Goal: Task Accomplishment & Management: Manage account settings

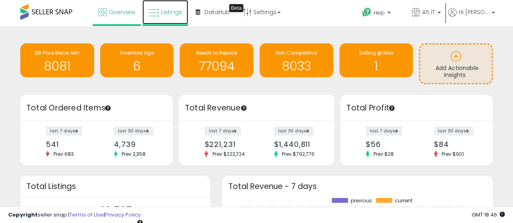
click at [161, 15] on span "Listings" at bounding box center [171, 12] width 21 height 8
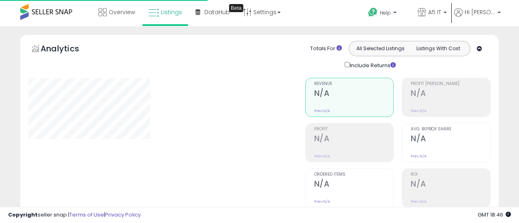
type input "*******"
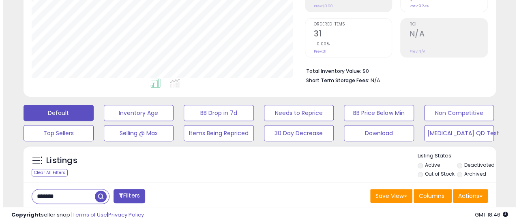
scroll to position [162, 0]
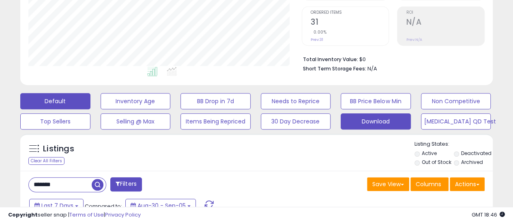
click at [381, 118] on button "Download" at bounding box center [375, 121] width 70 height 16
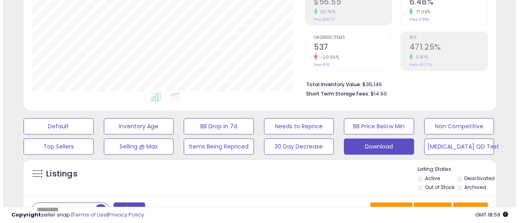
scroll to position [203, 0]
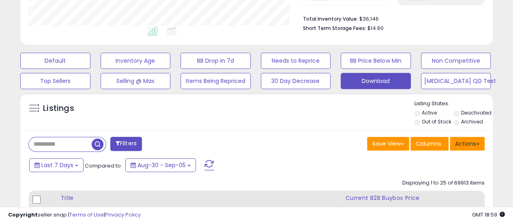
click at [476, 148] on button "Actions" at bounding box center [466, 144] width 35 height 14
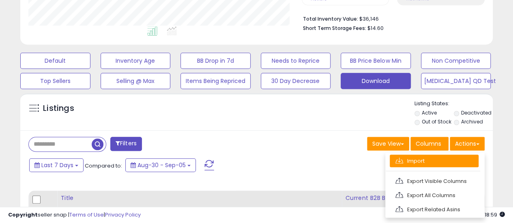
click at [463, 158] on link "Import" at bounding box center [433, 161] width 89 height 13
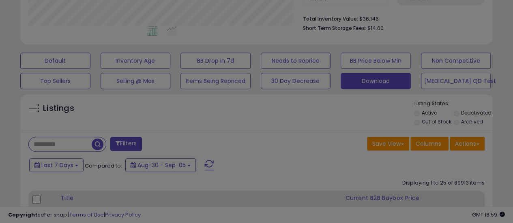
scroll to position [166, 276]
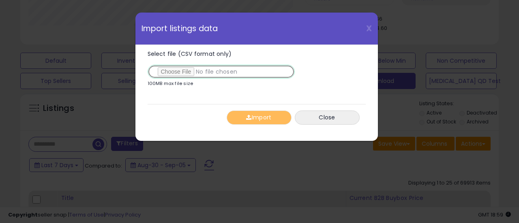
click at [194, 71] on input "Select file (CSV format only)" at bounding box center [221, 72] width 147 height 14
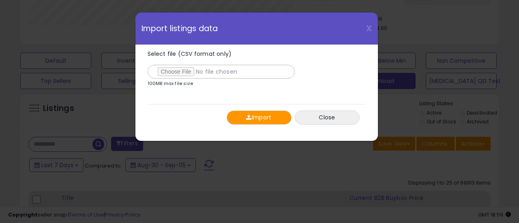
click at [252, 119] on button "Import" at bounding box center [259, 118] width 65 height 14
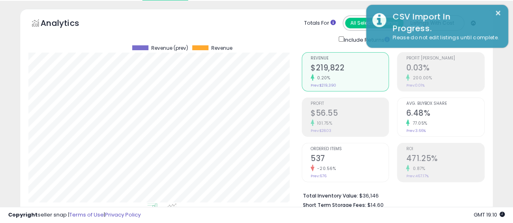
scroll to position [0, 0]
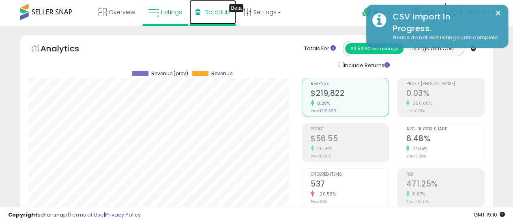
drag, startPoint x: 48, startPoint y: 14, endPoint x: 217, endPoint y: 19, distance: 169.5
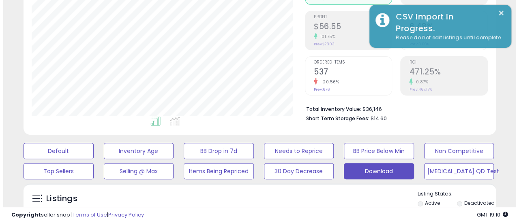
scroll to position [162, 0]
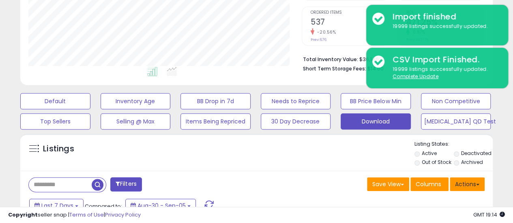
click at [462, 188] on button "Actions" at bounding box center [466, 184] width 35 height 14
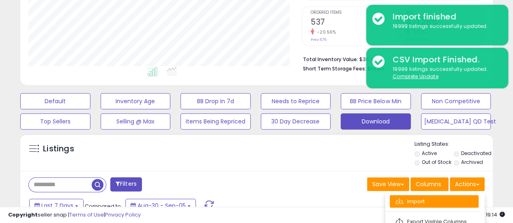
click at [438, 200] on link "Import" at bounding box center [433, 201] width 89 height 13
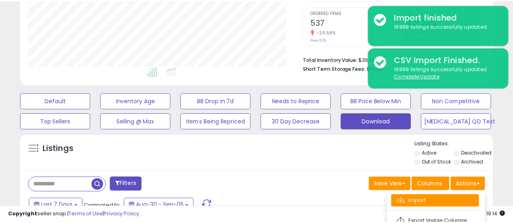
scroll to position [166, 276]
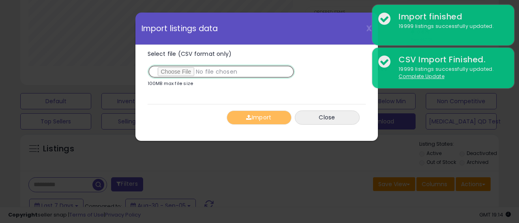
click at [190, 66] on input "Select file (CSV format only)" at bounding box center [221, 72] width 147 height 14
type input "**********"
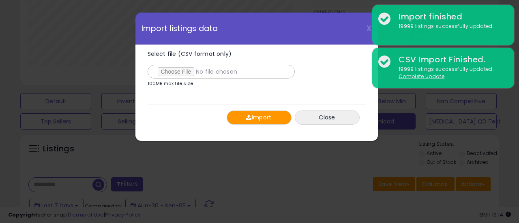
click at [249, 112] on button "Import" at bounding box center [259, 118] width 65 height 14
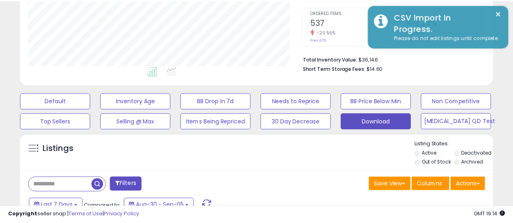
scroll to position [405054, 404947]
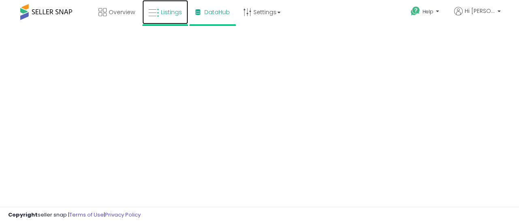
click at [165, 15] on span "Listings" at bounding box center [171, 12] width 21 height 8
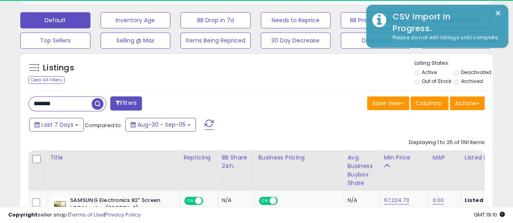
scroll to position [166, 273]
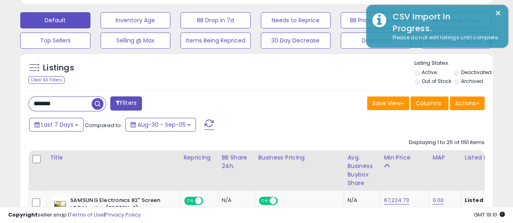
click at [460, 72] on li "Deactivated" at bounding box center [472, 73] width 38 height 9
click at [459, 84] on li "Archived" at bounding box center [472, 82] width 38 height 9
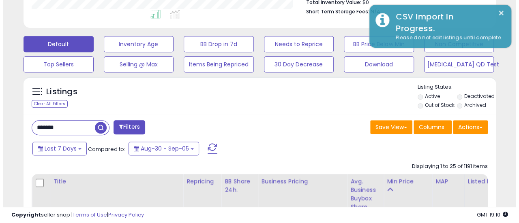
scroll to position [203, 0]
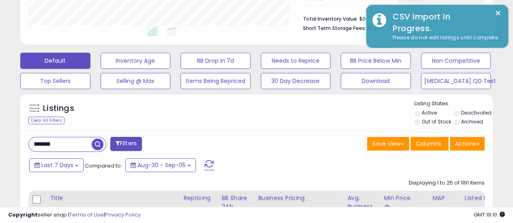
click at [467, 111] on label "Deactivated" at bounding box center [476, 112] width 30 height 7
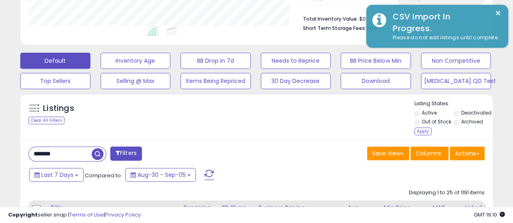
click at [466, 123] on label "Archived" at bounding box center [472, 121] width 22 height 7
click at [428, 128] on div "Apply" at bounding box center [422, 132] width 17 height 8
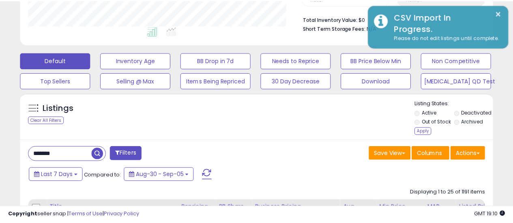
scroll to position [166, 276]
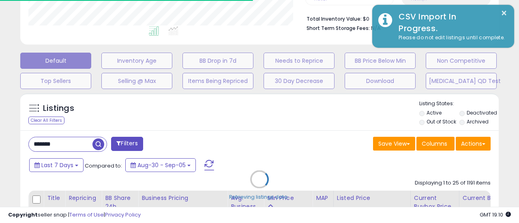
click at [83, 142] on div "Retrieving listings data.." at bounding box center [259, 185] width 490 height 193
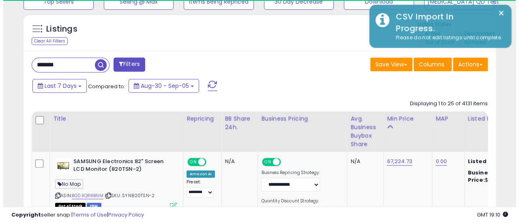
scroll to position [284, 0]
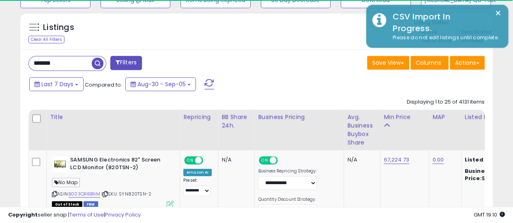
click at [82, 66] on input "*******" at bounding box center [60, 63] width 63 height 14
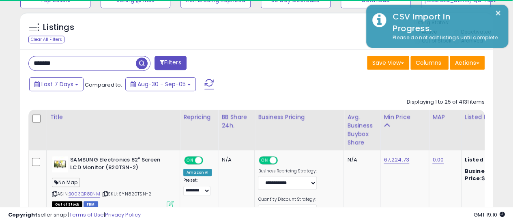
click at [82, 66] on input "*******" at bounding box center [82, 63] width 107 height 14
paste input "text"
type input "*******"
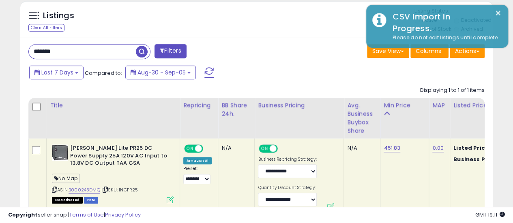
scroll to position [324, 0]
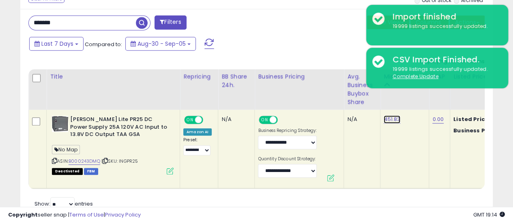
click at [394, 120] on link "451.83" at bounding box center [391, 119] width 17 height 8
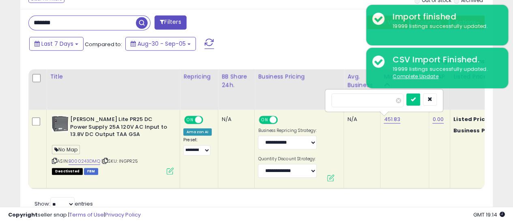
click at [385, 101] on input "******" at bounding box center [367, 101] width 72 height 14
type input "******"
click at [419, 98] on button "submit" at bounding box center [412, 100] width 14 height 12
